Goal: Information Seeking & Learning: Learn about a topic

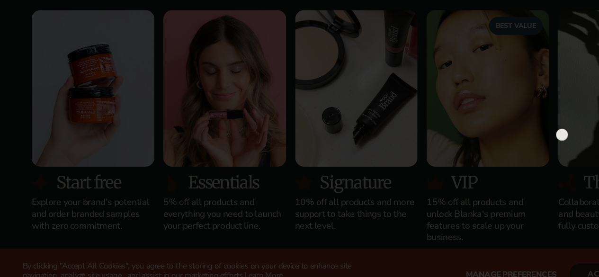
scroll to position [991, 0]
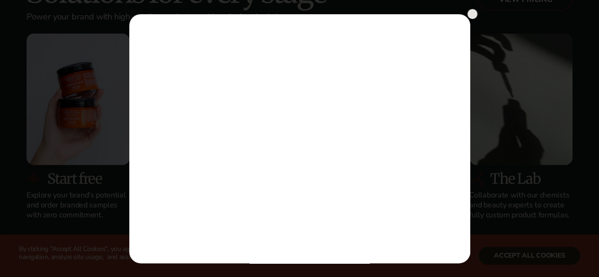
click at [471, 15] on circle at bounding box center [473, 14] width 10 height 10
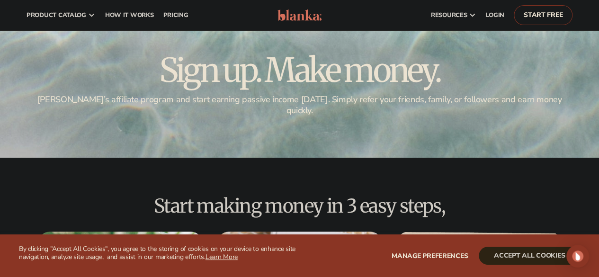
scroll to position [27, 0]
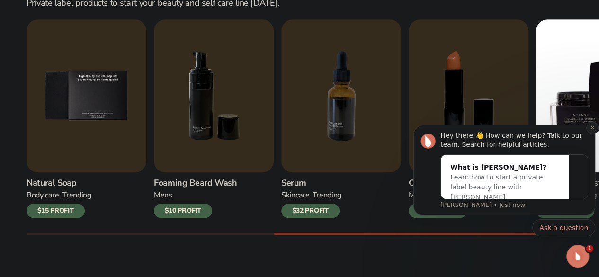
click at [592, 128] on icon "Dismiss notification" at bounding box center [592, 127] width 3 height 3
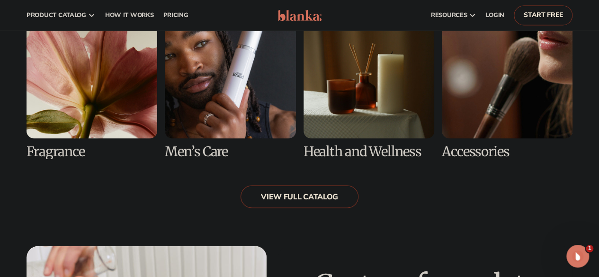
scroll to position [864, 0]
click at [346, 113] on link "7 / 8" at bounding box center [369, 83] width 131 height 151
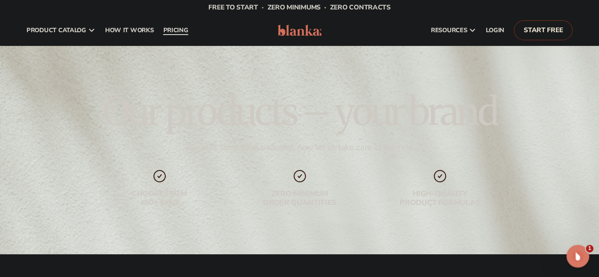
click at [184, 27] on span "pricing" at bounding box center [175, 31] width 25 height 8
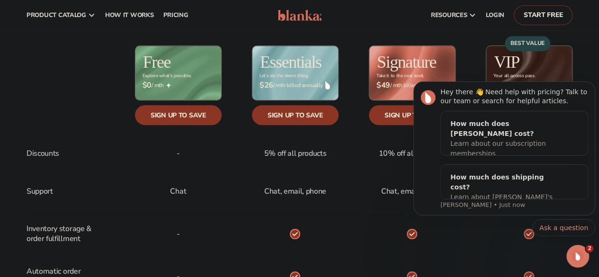
scroll to position [368, 0]
click at [591, 84] on icon "Dismiss notification" at bounding box center [592, 83] width 5 height 5
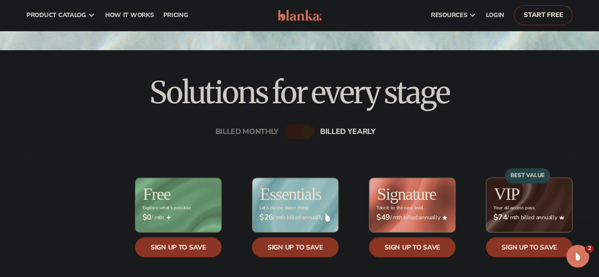
scroll to position [235, 0]
click at [236, 130] on div "Billed Monthly" at bounding box center [247, 131] width 63 height 9
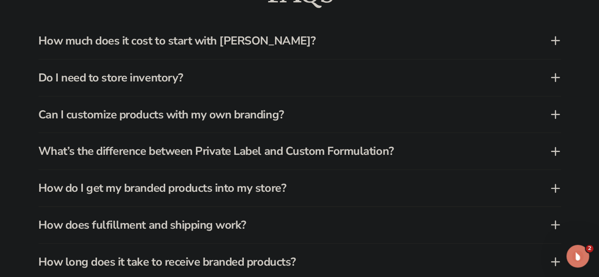
scroll to position [1366, 0]
click at [161, 120] on h3 "Can I customize products with my own branding?" at bounding box center [279, 115] width 483 height 14
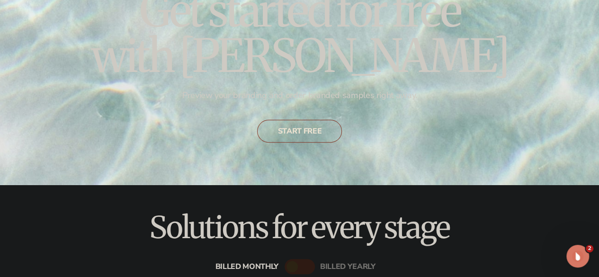
scroll to position [0, 0]
